Goal: Task Accomplishment & Management: Manage account settings

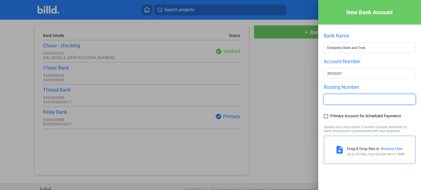
click at [339, 102] on input "text" at bounding box center [369, 99] width 91 height 10
click at [361, 99] on input "text" at bounding box center [369, 99] width 91 height 10
type input "081006162"
click at [370, 110] on div at bounding box center [369, 107] width 92 height 5
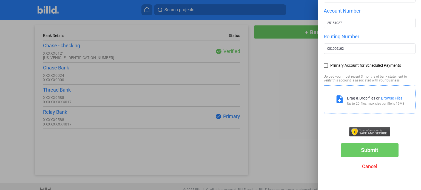
click at [369, 148] on span "Submit" at bounding box center [369, 150] width 17 height 7
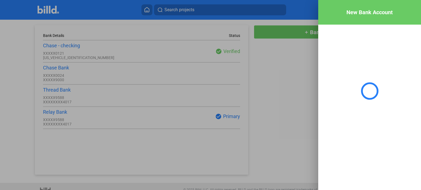
scroll to position [0, 0]
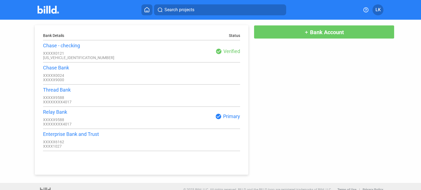
click at [360, 75] on div "Bank Details Status Chase - checking XXXXX0121 XXXXXXXXXXXXX3004 check_circle V…" at bounding box center [210, 97] width 378 height 155
drag, startPoint x: 64, startPoint y: 8, endPoint x: 61, endPoint y: 9, distance: 3.1
click at [61, 9] on div at bounding box center [54, 9] width 33 height 9
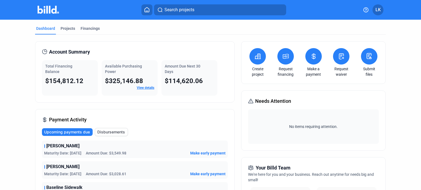
click at [375, 6] on button "LK" at bounding box center [377, 9] width 11 height 11
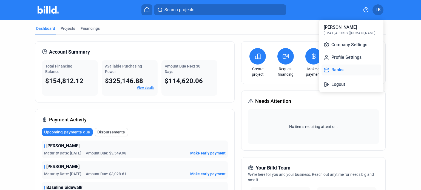
click at [335, 67] on button "Banks" at bounding box center [351, 70] width 60 height 11
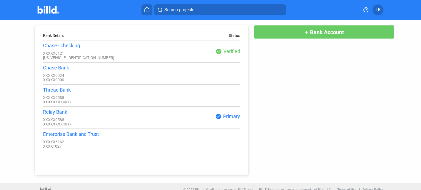
click at [334, 94] on div "Bank Details Status Chase - checking XXXXX0121 XXXXXXXXXXXXX3004 check_circle V…" at bounding box center [210, 97] width 378 height 155
click at [295, 117] on div "Bank Details Status Chase - checking XXXXX0121 XXXXXXXXXXXXX3004 check_circle V…" at bounding box center [210, 97] width 378 height 155
drag, startPoint x: 287, startPoint y: 91, endPoint x: 274, endPoint y: 92, distance: 12.7
click at [287, 91] on div "Bank Details Status Chase - checking XXXXX0121 XXXXXXXXXXXXX3004 check_circle V…" at bounding box center [210, 97] width 378 height 155
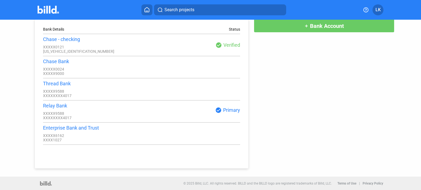
click at [47, 6] on img at bounding box center [49, 10] width 22 height 8
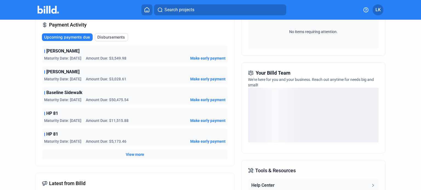
scroll to position [78, 0]
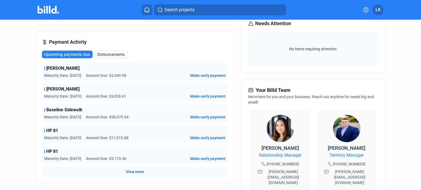
click at [67, 71] on div "Aura Coolidge Maturity Date: 9/2/25 Amount Due: $3,549.98 Make early payment" at bounding box center [135, 72] width 186 height 18
click at [74, 68] on div "[PERSON_NAME]" at bounding box center [134, 68] width 181 height 7
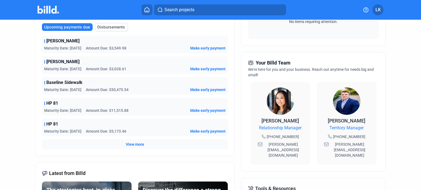
click at [130, 145] on span "View more" at bounding box center [135, 144] width 18 height 5
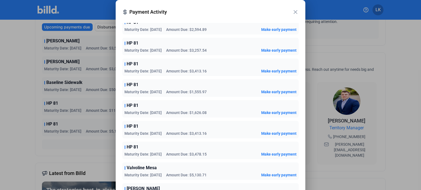
scroll to position [315, 0]
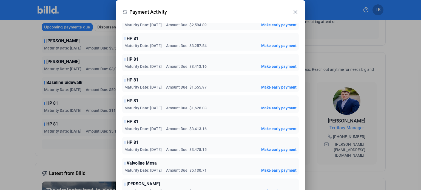
click at [298, 12] on mat-icon "close" at bounding box center [295, 12] width 7 height 7
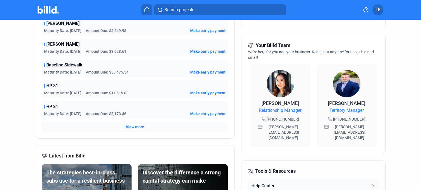
scroll to position [95, 0]
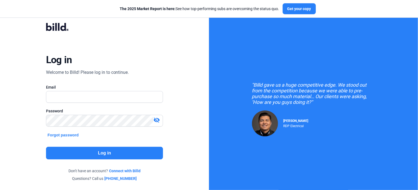
type input "[EMAIL_ADDRESS][DOMAIN_NAME]"
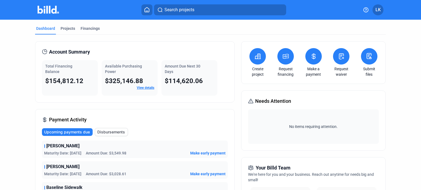
click at [117, 132] on span "Disbursements" at bounding box center [111, 132] width 28 height 5
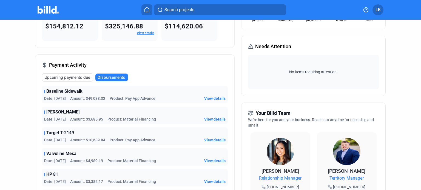
scroll to position [82, 0]
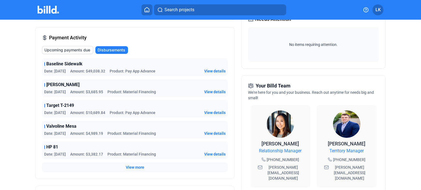
click at [204, 154] on span "View details" at bounding box center [214, 154] width 21 height 5
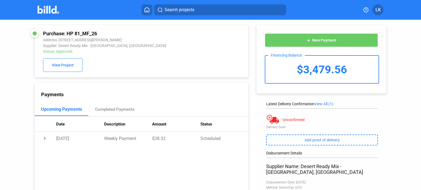
click at [46, 11] on img at bounding box center [49, 10] width 22 height 8
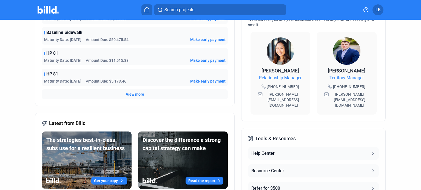
scroll to position [164, 0]
